Goal: Task Accomplishment & Management: Manage account settings

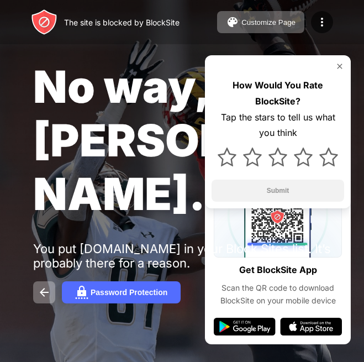
click at [142, 176] on div "No way, Jose. You put youtube.com in your Block Sites list. It’s probably there…" at bounding box center [182, 181] width 364 height 363
click at [94, 152] on span "No way, Jose." at bounding box center [145, 140] width 224 height 161
click at [339, 65] on img at bounding box center [339, 66] width 9 height 9
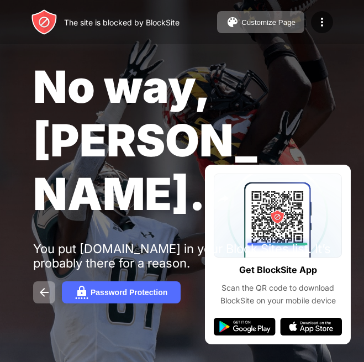
click at [328, 144] on div "No way, Jose. You put youtube.com in your Block Sites list. It’s probably there…" at bounding box center [182, 181] width 364 height 363
